Goal: Information Seeking & Learning: Check status

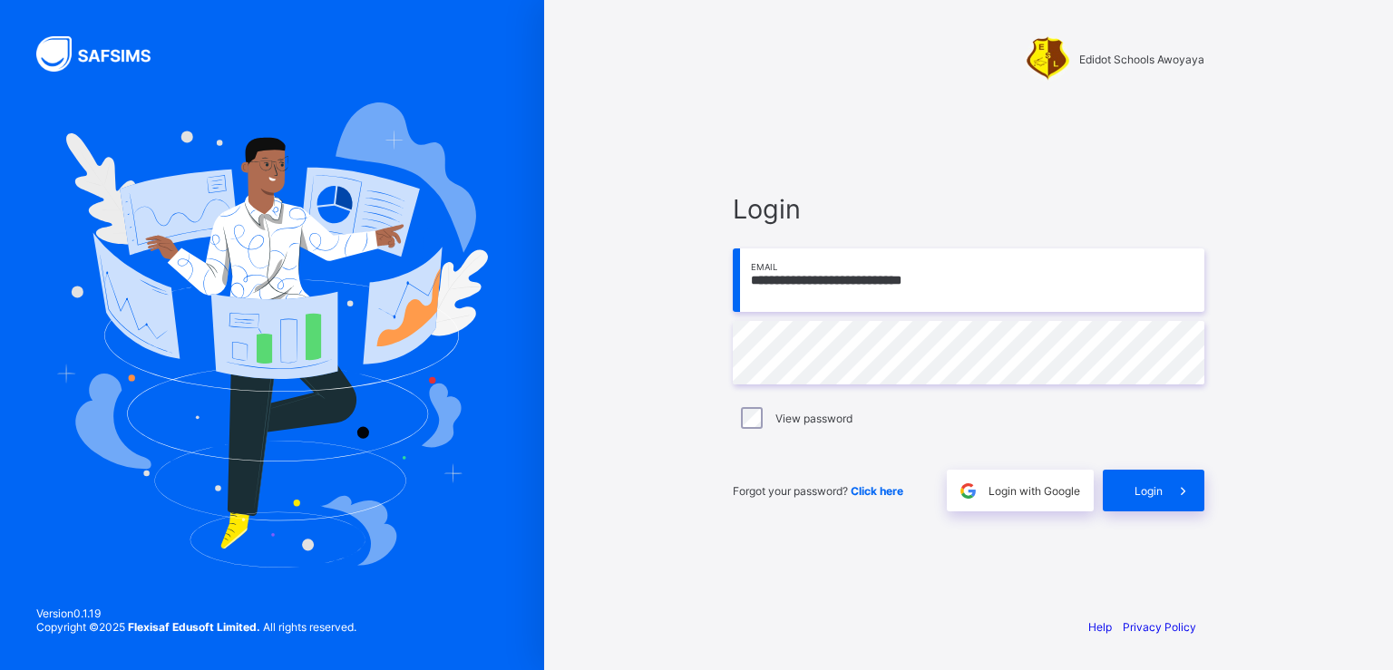
type input "**********"
click at [1144, 490] on span "Login" at bounding box center [1148, 491] width 28 height 14
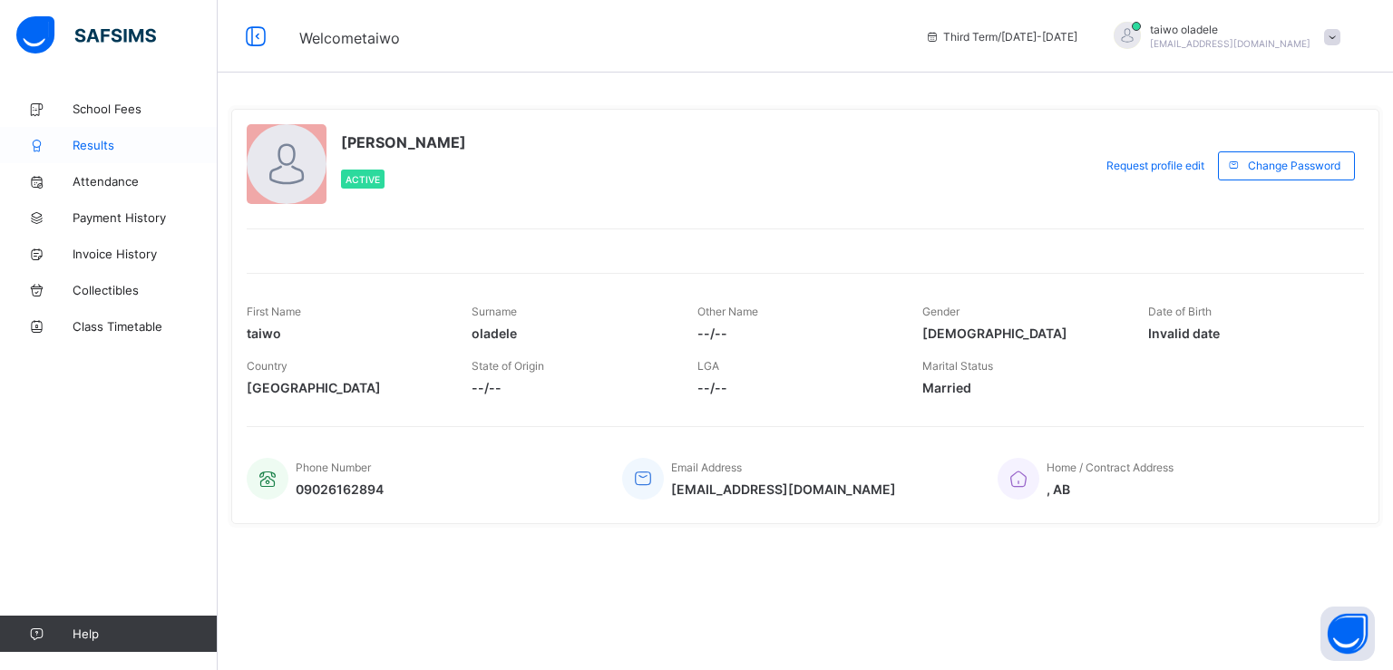
click at [128, 132] on link "Results" at bounding box center [109, 145] width 218 height 36
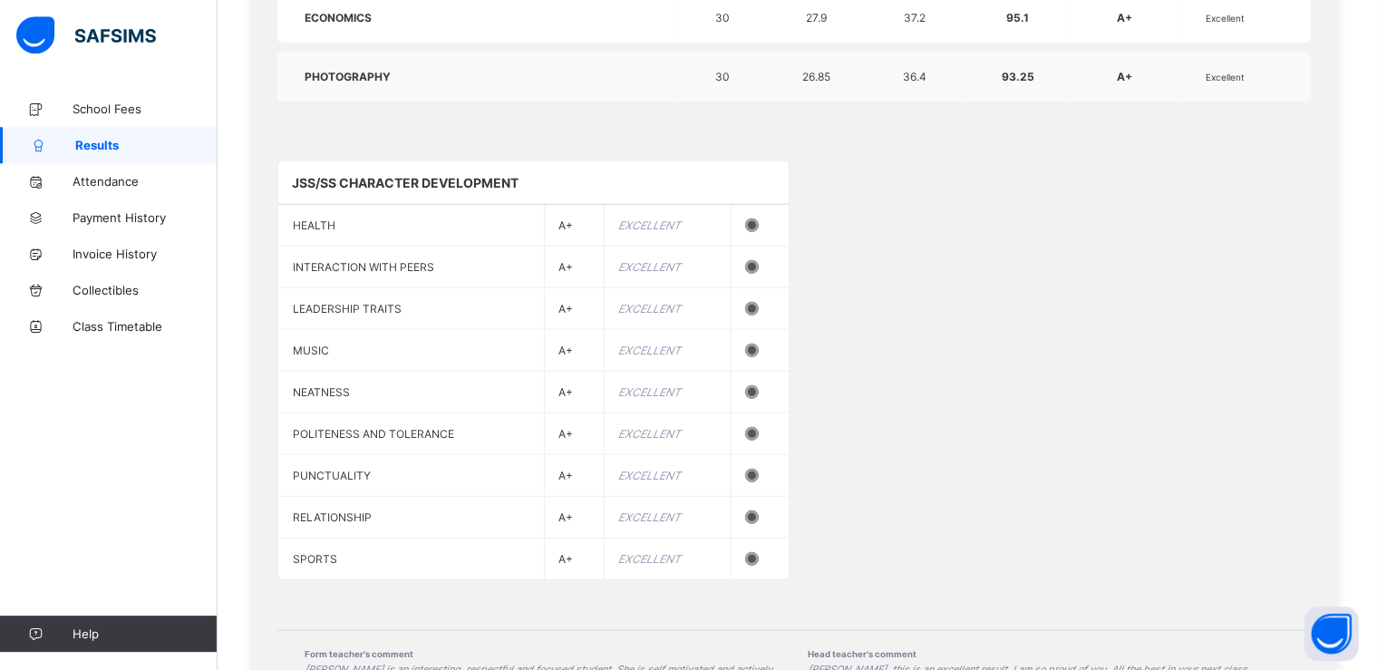
scroll to position [1568, 0]
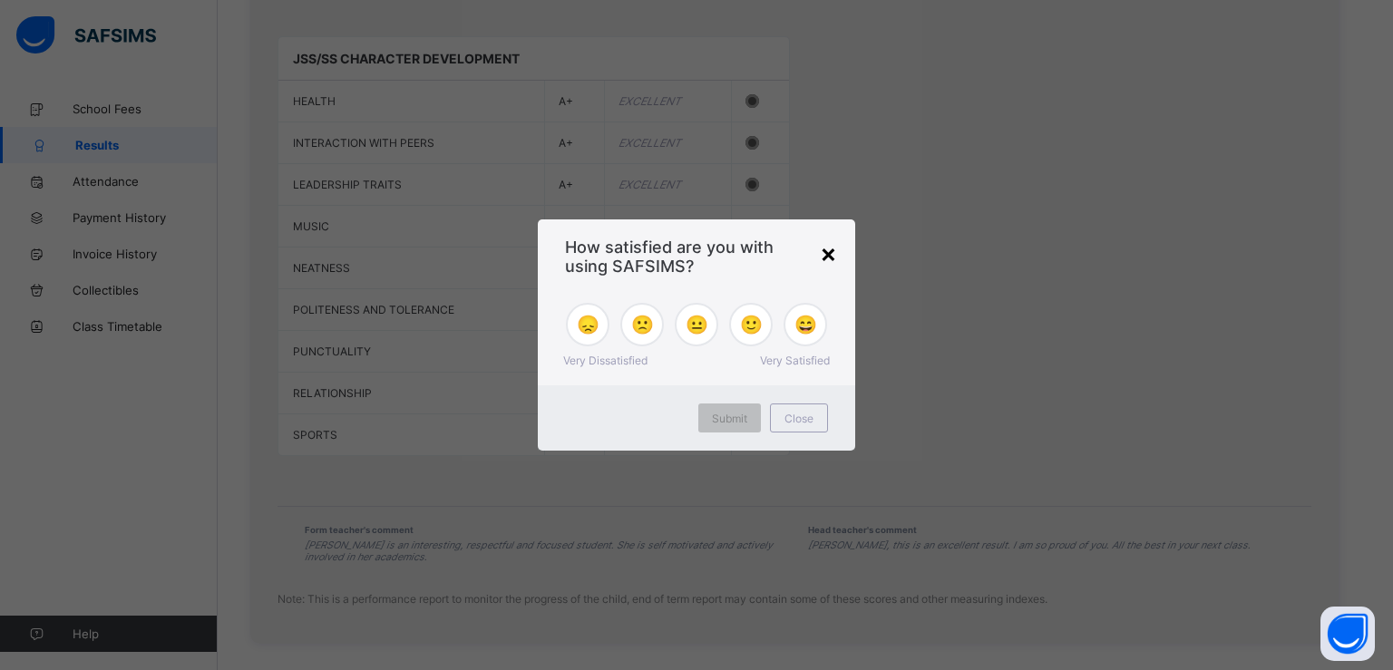
click at [829, 254] on div "×" at bounding box center [828, 253] width 17 height 31
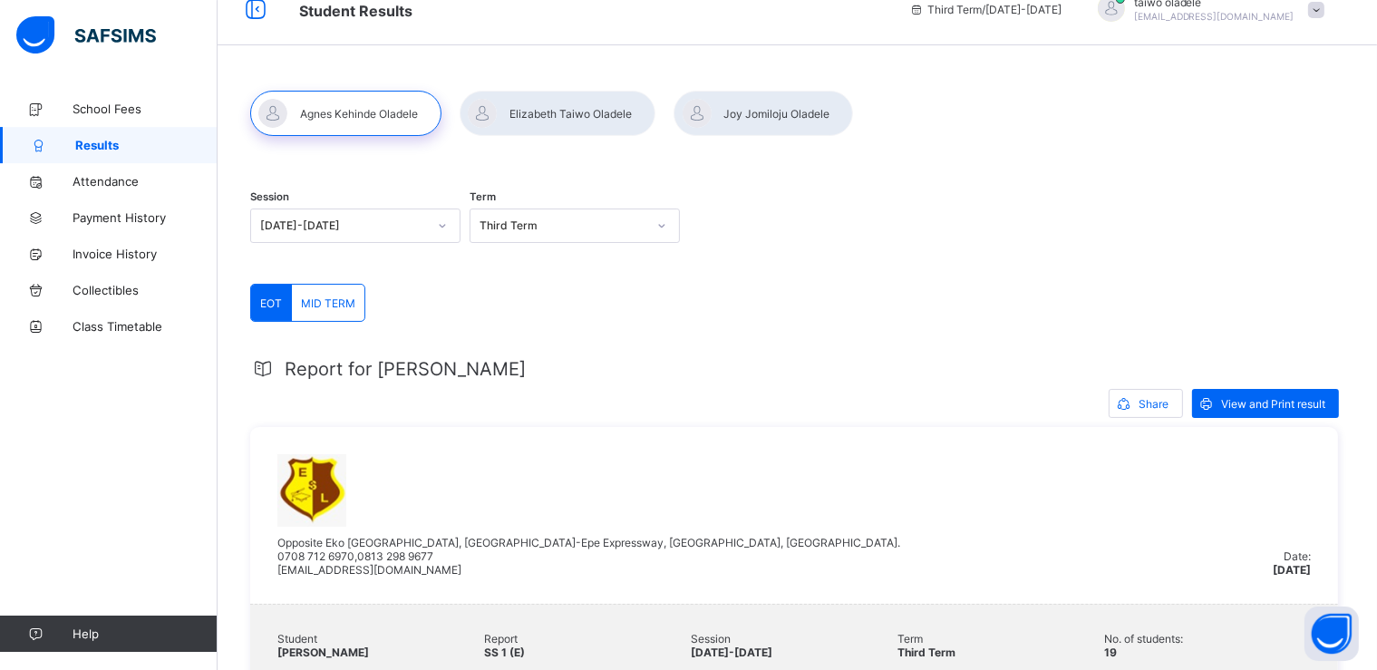
scroll to position [0, 0]
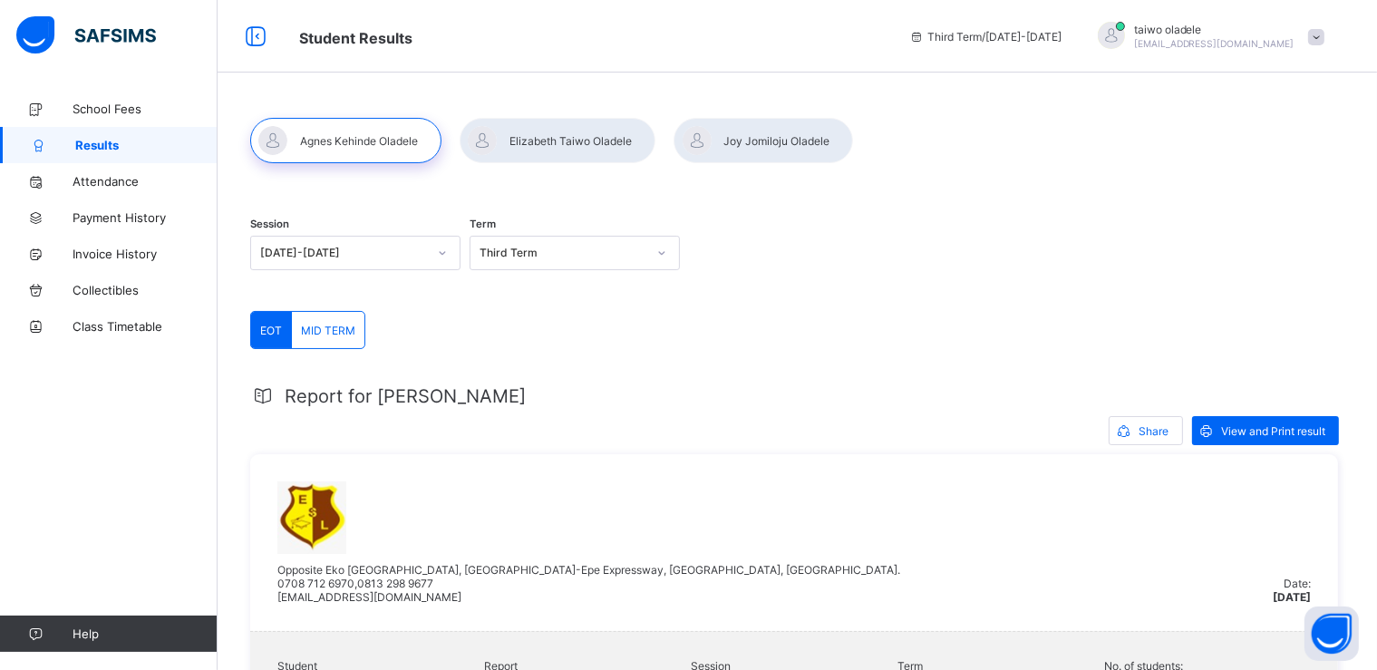
click at [1325, 42] on span at bounding box center [1316, 37] width 16 height 16
click at [1260, 429] on span "View and Print result" at bounding box center [1273, 431] width 104 height 14
click at [539, 141] on div at bounding box center [558, 140] width 196 height 45
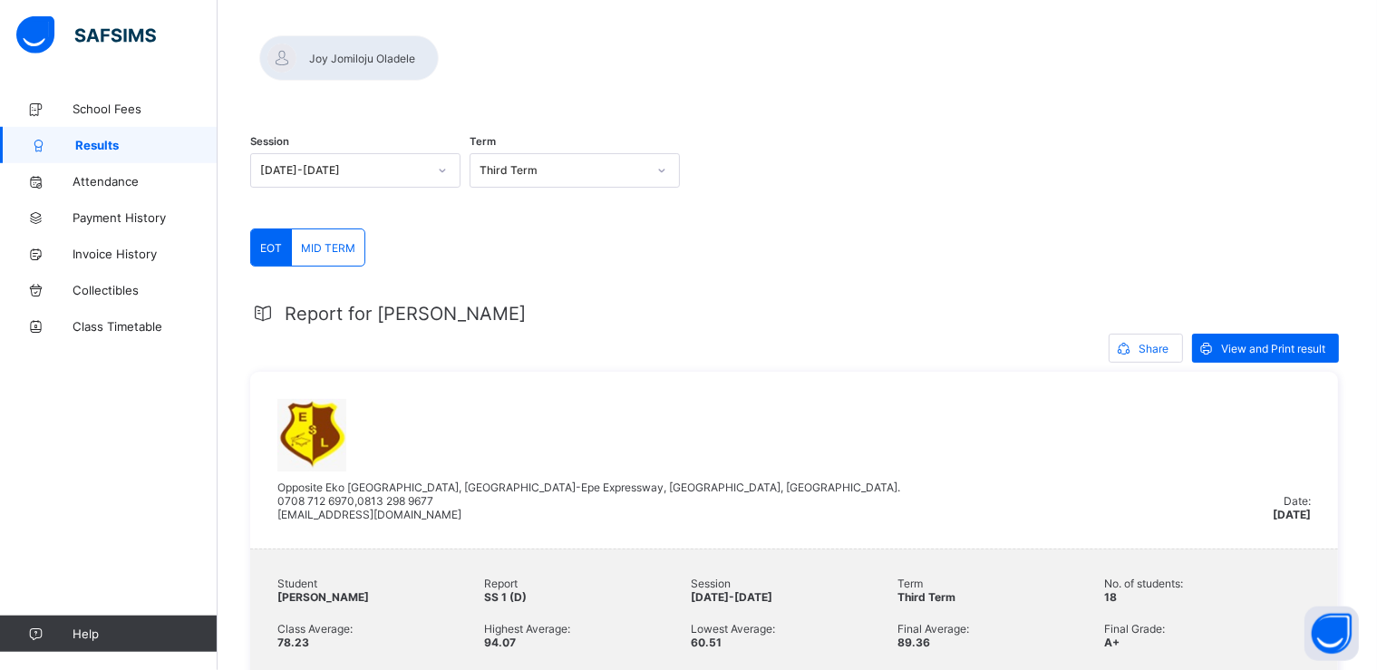
scroll to position [92, 0]
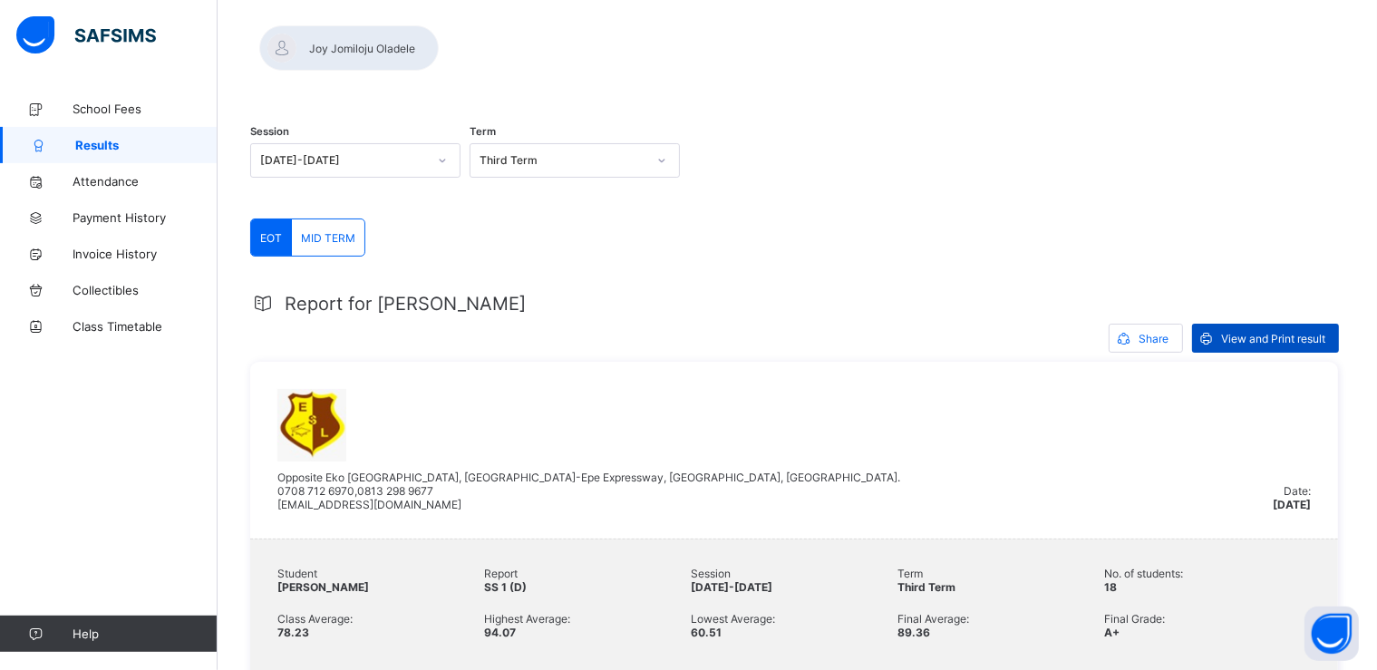
click at [1275, 332] on span "View and Print result" at bounding box center [1273, 339] width 104 height 14
click at [439, 41] on div at bounding box center [349, 47] width 180 height 45
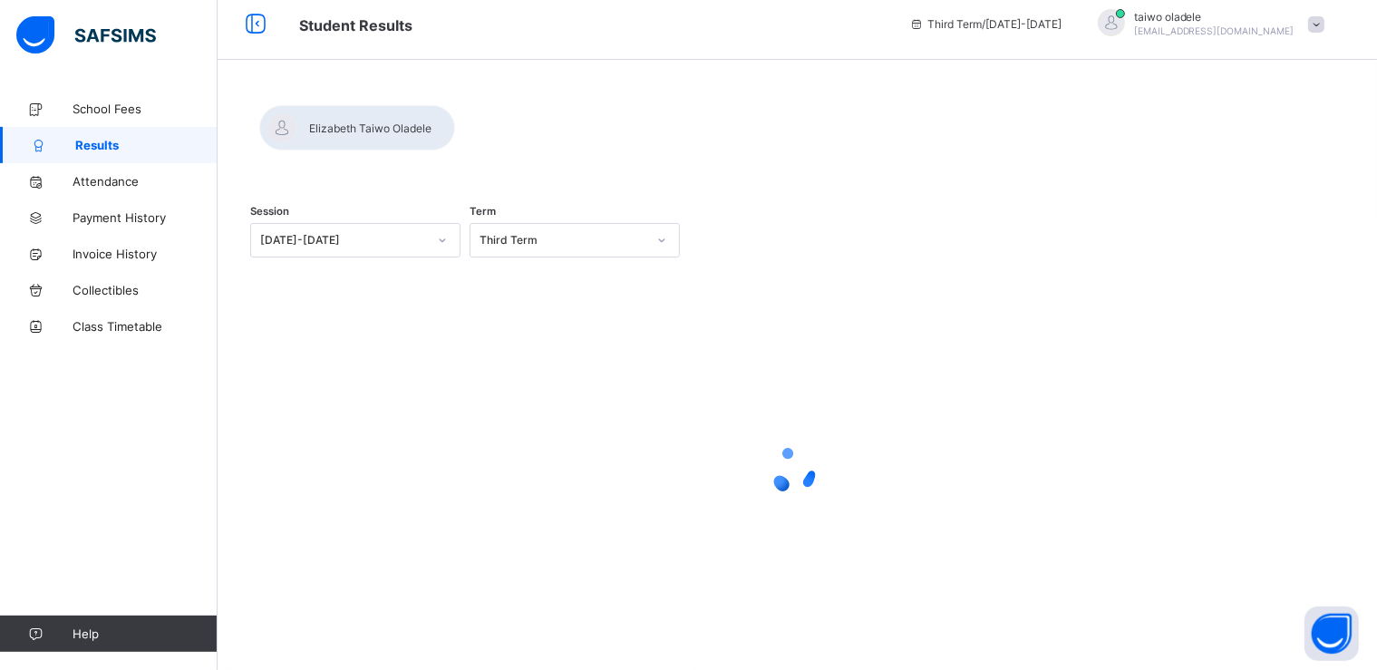
scroll to position [12, 0]
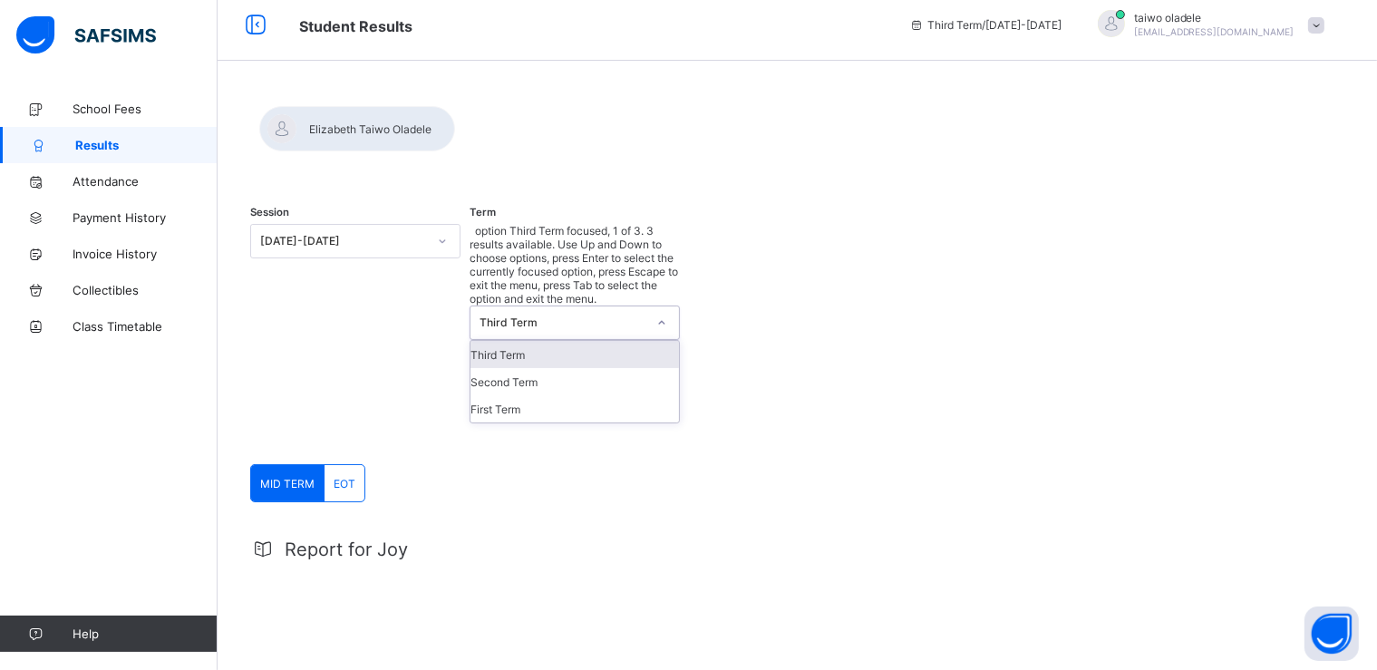
click at [664, 314] on icon at bounding box center [661, 323] width 11 height 18
click at [618, 368] on div "Second Term" at bounding box center [575, 381] width 209 height 27
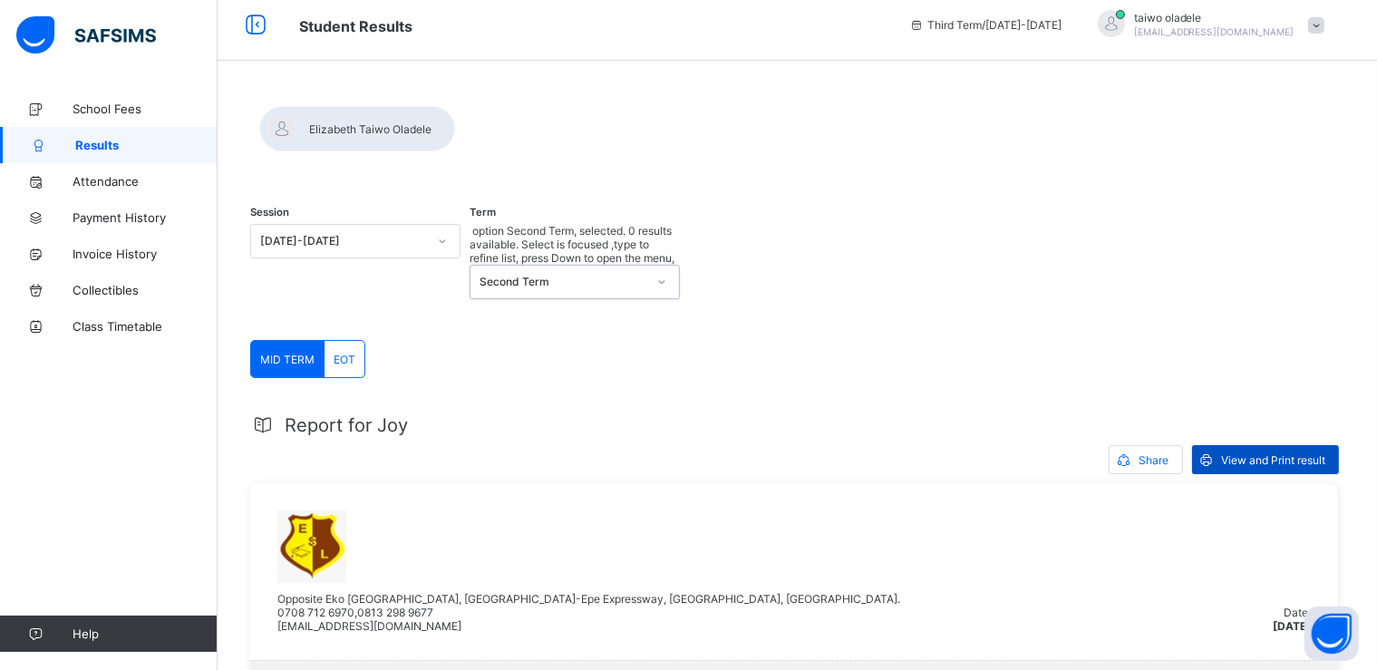
click at [1239, 453] on span "View and Print result" at bounding box center [1273, 460] width 104 height 14
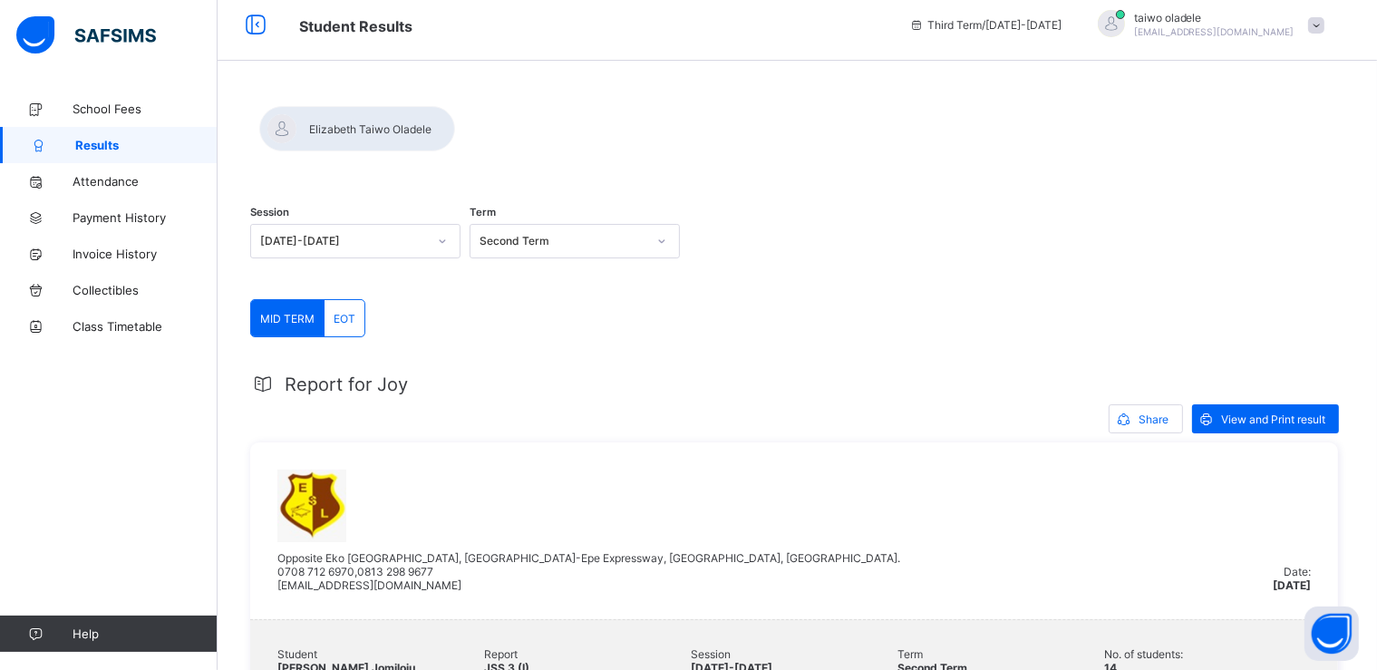
click at [340, 317] on span "EOT" at bounding box center [345, 319] width 22 height 14
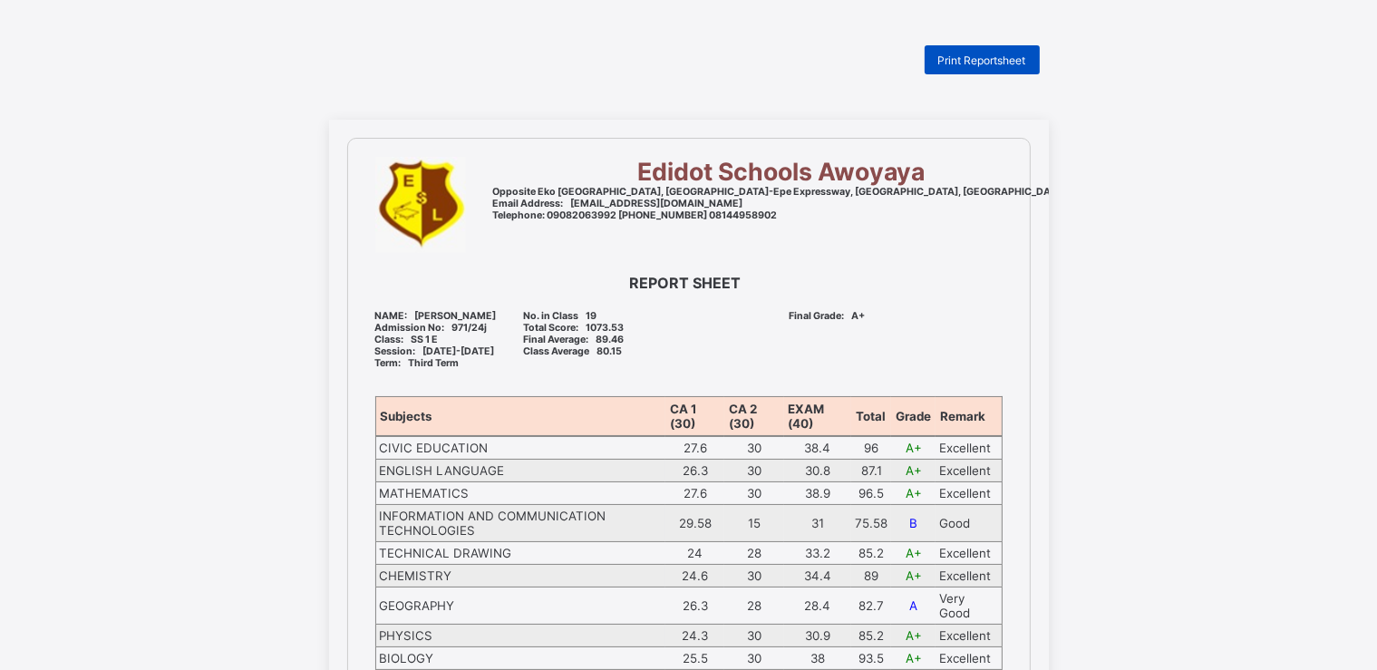
click at [1026, 53] on span "Print Reportsheet" at bounding box center [982, 60] width 88 height 14
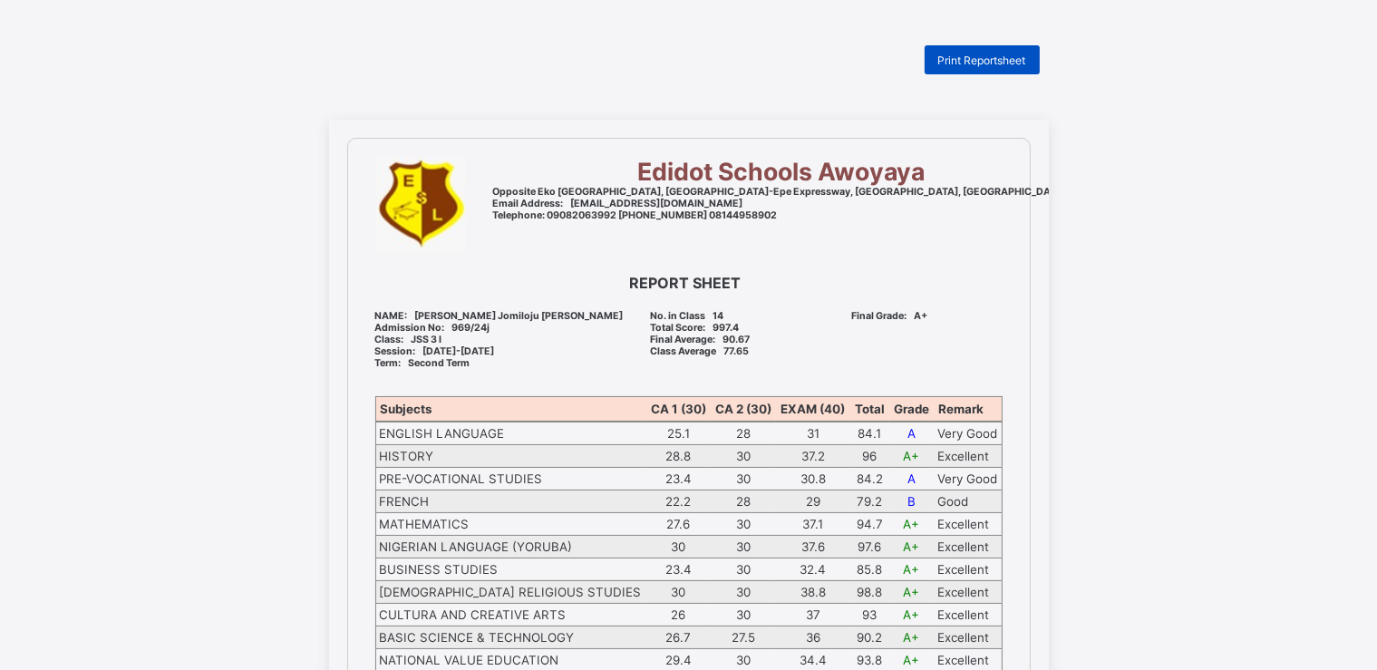
click at [990, 65] on span "Print Reportsheet" at bounding box center [982, 60] width 88 height 14
